Goal: Task Accomplishment & Management: Manage account settings

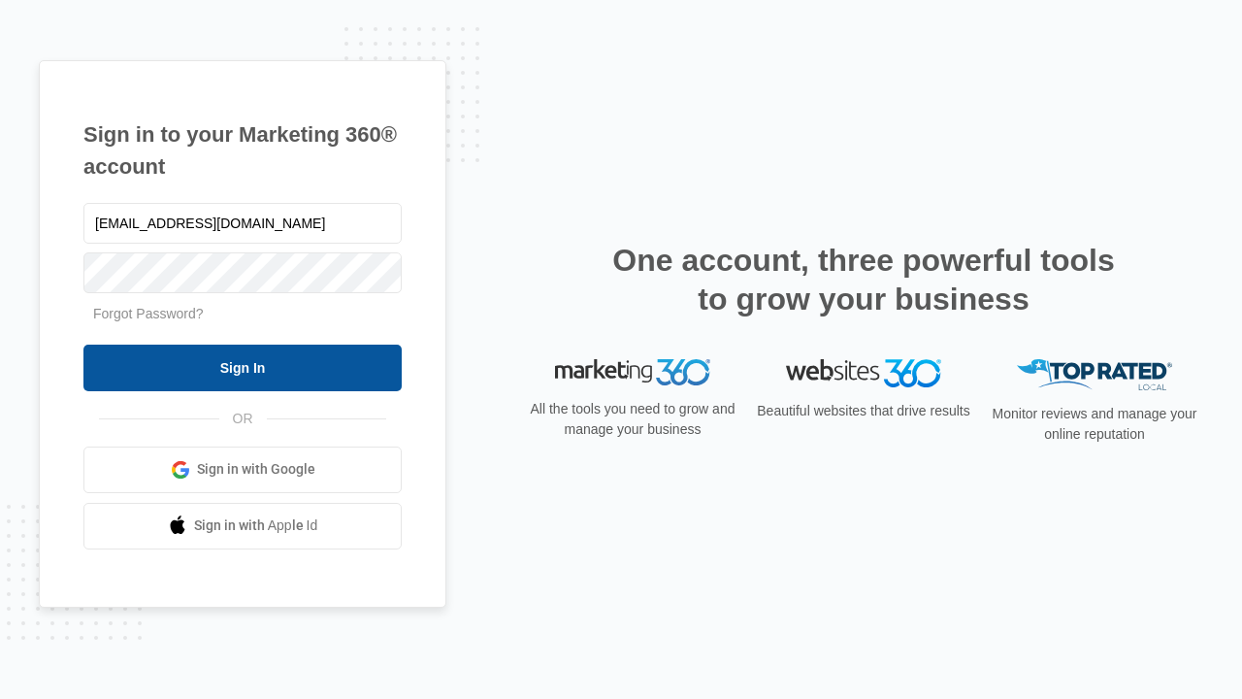
click at [243, 367] on input "Sign In" at bounding box center [242, 368] width 318 height 47
